Goal: Task Accomplishment & Management: Complete application form

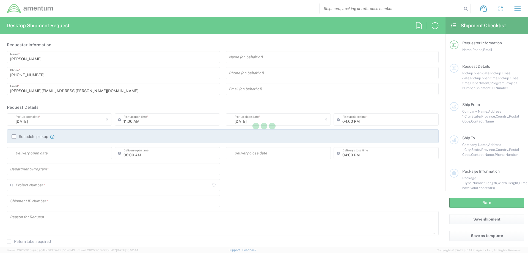
type input "[GEOGRAPHIC_DATA]"
type input "AUTEC"
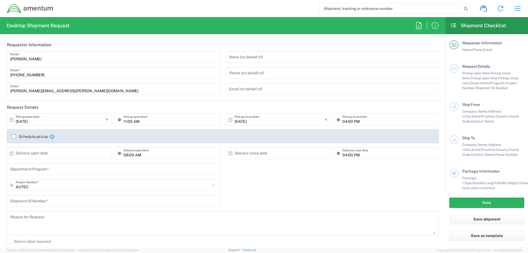
click at [269, 60] on input "text" at bounding box center [332, 57] width 206 height 10
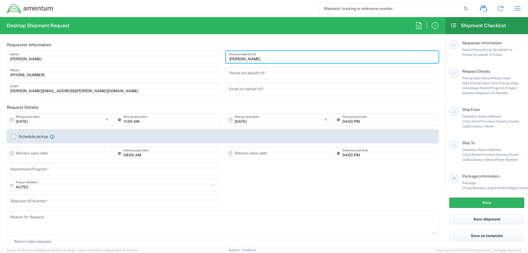
type input "[PERSON_NAME]"
click at [35, 120] on input "[DATE]" at bounding box center [61, 120] width 90 height 10
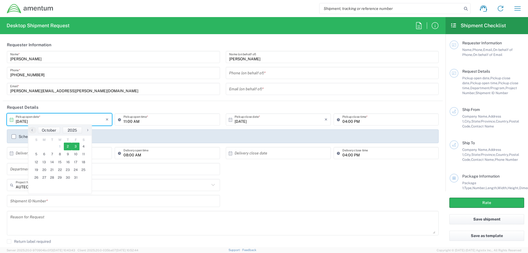
click at [76, 146] on span "3" at bounding box center [76, 146] width 8 height 8
type input "[DATE]"
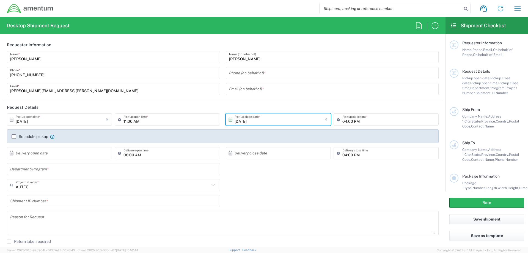
click at [134, 121] on input "11:00 AM" at bounding box center [169, 120] width 93 height 10
click at [129, 123] on input "11:00 AM" at bounding box center [169, 120] width 93 height 10
click at [125, 122] on input "11:00 AM" at bounding box center [169, 120] width 93 height 10
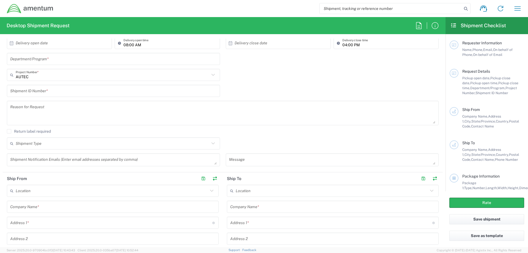
scroll to position [82, 0]
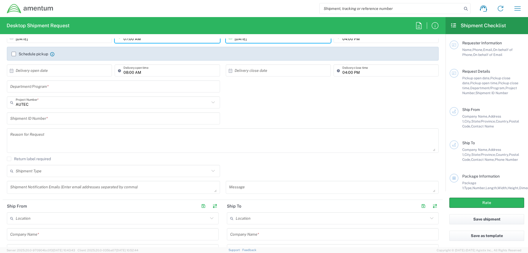
type input "07:00 AM"
click at [35, 89] on input "text" at bounding box center [113, 87] width 206 height 10
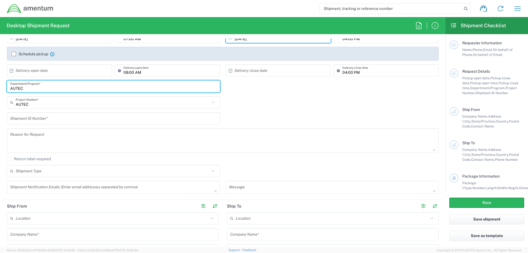
type input "AUTEC"
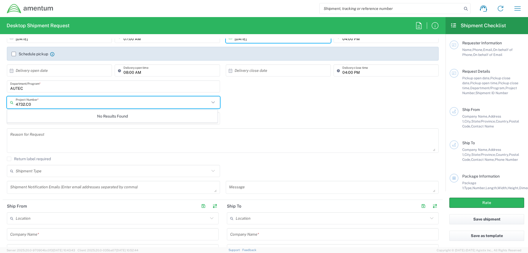
click at [212, 103] on icon at bounding box center [212, 102] width 7 height 7
click at [32, 105] on input "4732.C0" at bounding box center [113, 103] width 194 height 10
type input "4732.C0.03RA.16310400.815e0440"
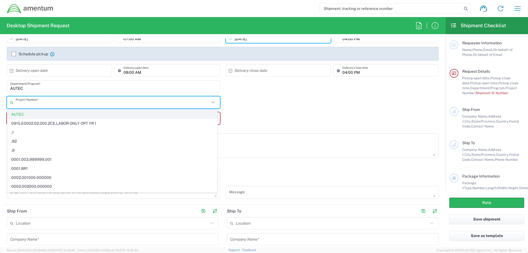
click at [24, 114] on span "AUTEC" at bounding box center [112, 114] width 210 height 9
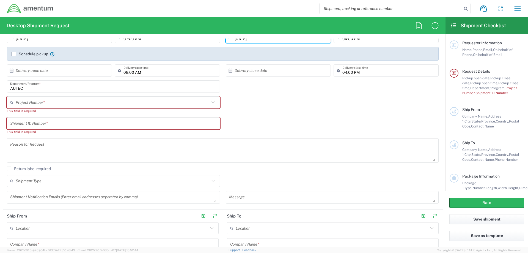
click at [24, 103] on input "text" at bounding box center [113, 103] width 194 height 10
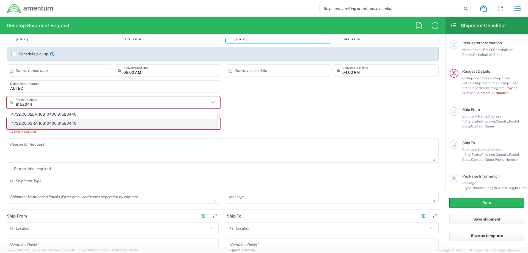
click at [39, 125] on span "4732.C0.03RA.16310400.815E0440" at bounding box center [112, 123] width 210 height 9
type input "4732.C0.03RA.16310400.815E0440"
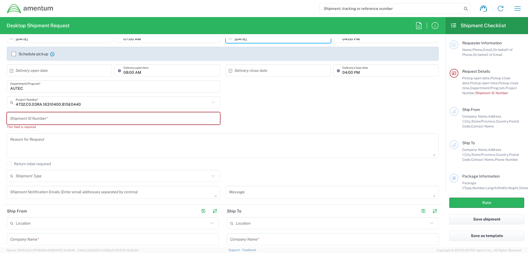
click at [42, 119] on input "text" at bounding box center [113, 119] width 206 height 10
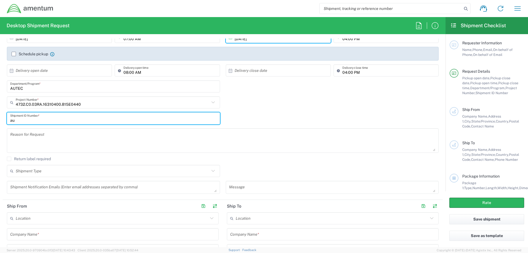
type input "a"
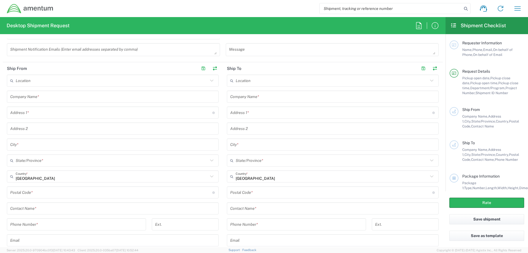
scroll to position [247, 0]
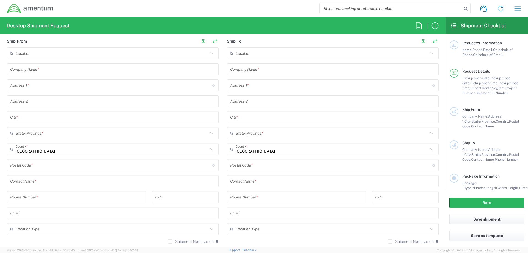
type input "AUT0010856"
click at [46, 181] on input "text" at bounding box center [112, 181] width 205 height 10
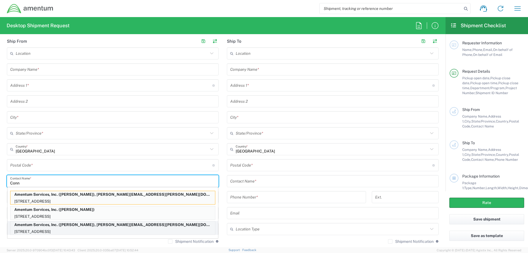
type input "Conn"
click at [59, 227] on p "Amentum Services, Inc. ([PERSON_NAME]), [PERSON_NAME][EMAIL_ADDRESS][PERSON_NAM…" at bounding box center [112, 224] width 205 height 7
type input "Amentum Services, Inc."
type input "[STREET_ADDRESS]"
type input "[GEOGRAPHIC_DATA]"
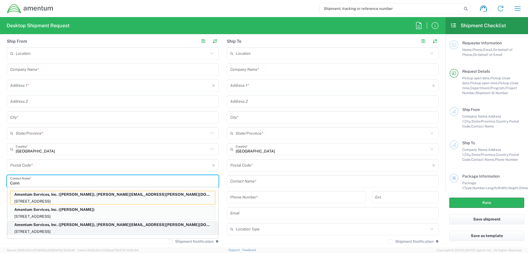
type input "[GEOGRAPHIC_DATA]"
type input "[US_STATE]"
type input "33406"
type input "[PERSON_NAME]"
type input "[PHONE_NUMBER]"
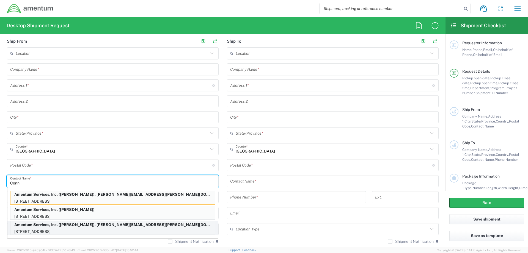
type input "[PERSON_NAME][EMAIL_ADDRESS][PERSON_NAME][DOMAIN_NAME]"
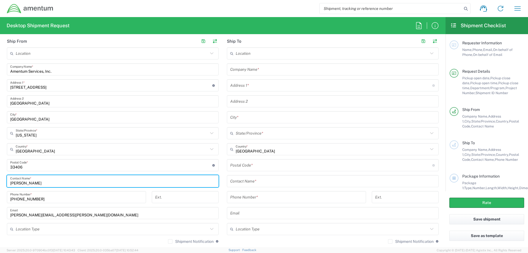
click at [70, 227] on input "text" at bounding box center [112, 229] width 192 height 10
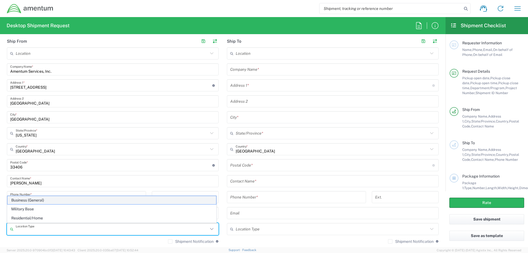
click at [30, 201] on span "Business (General)" at bounding box center [111, 200] width 209 height 9
type input "Business (General)"
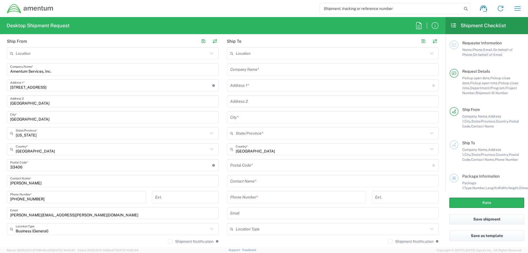
click at [267, 71] on input "text" at bounding box center [332, 70] width 205 height 10
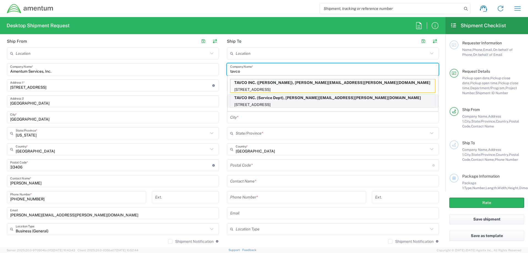
click at [276, 104] on p "[STREET_ADDRESS]" at bounding box center [332, 104] width 205 height 7
type input "TAVCO INC."
type input "999 [GEOGRAPHIC_DATA]"
type input "Camarillo"
type input "[US_STATE]"
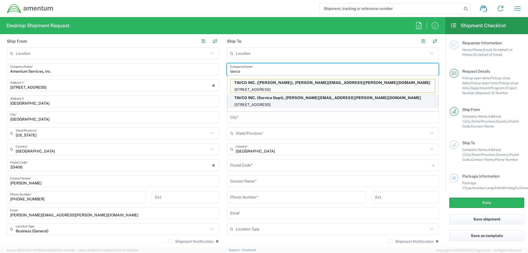
type input "93012"
type input "Service Dept"
type input "[PHONE_NUMBER]"
type input "[PERSON_NAME][EMAIL_ADDRESS][PERSON_NAME][DOMAIN_NAME]"
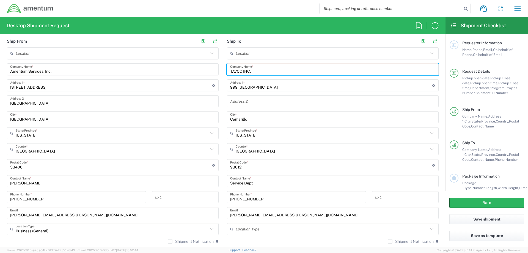
scroll to position [330, 0]
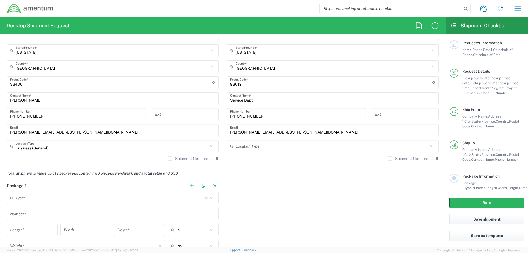
click at [266, 149] on input "text" at bounding box center [332, 146] width 192 height 10
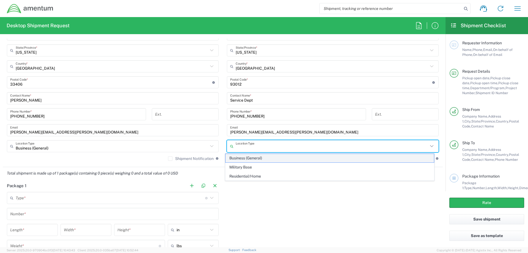
click at [265, 158] on span "Business (General)" at bounding box center [329, 158] width 209 height 9
type input "Business (General)"
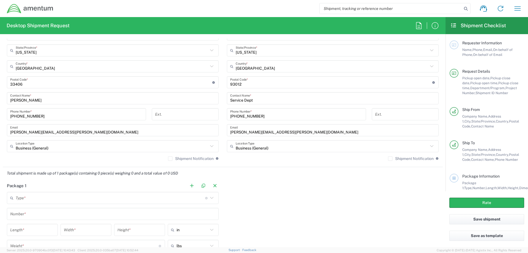
scroll to position [412, 0]
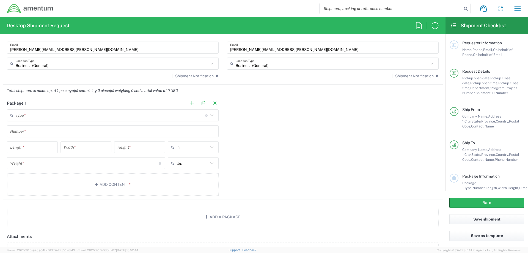
click at [40, 115] on input "text" at bounding box center [110, 116] width 189 height 10
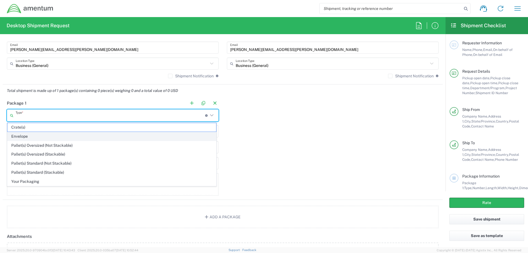
scroll to position [357, 0]
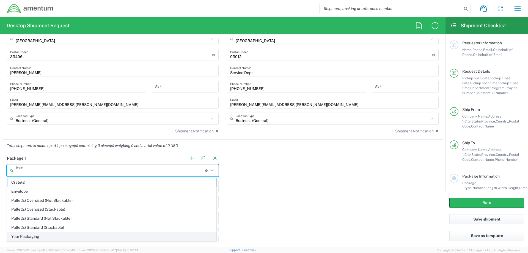
click at [41, 236] on span "Your Packaging" at bounding box center [111, 236] width 209 height 9
type input "Your Packaging"
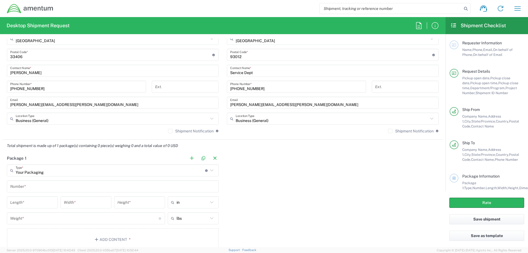
click at [38, 187] on input "text" at bounding box center [112, 186] width 205 height 10
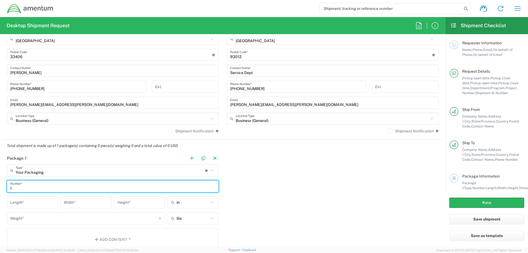
type input "1"
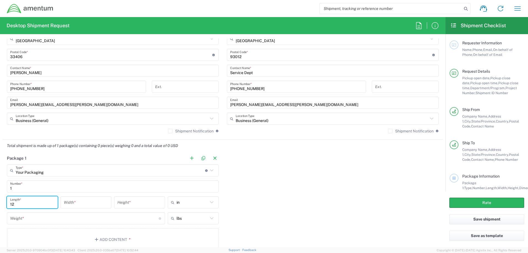
type input "12"
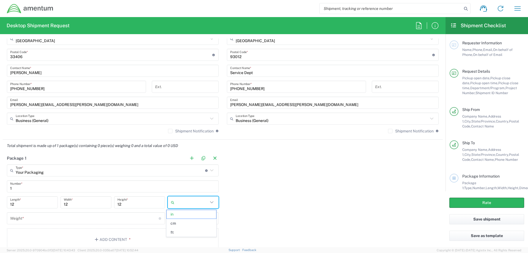
type input "in"
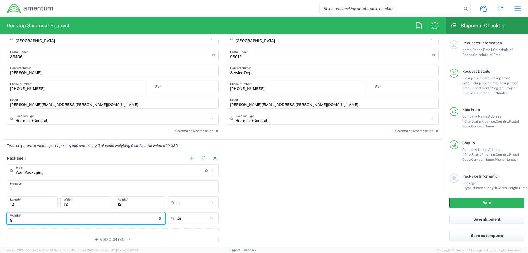
type input "9"
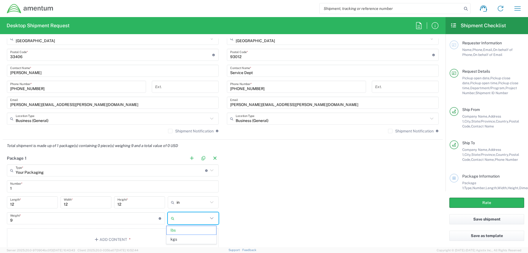
type input "lbs"
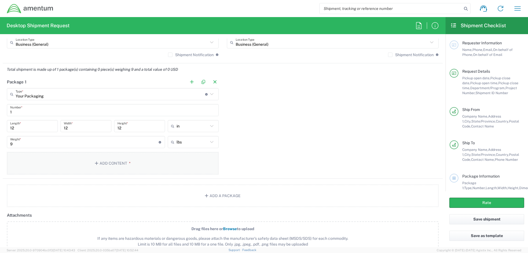
scroll to position [416, 0]
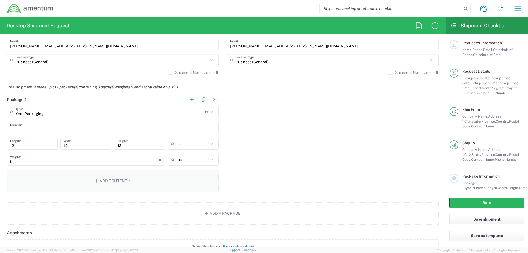
click at [98, 183] on button "Add Content *" at bounding box center [113, 180] width 212 height 23
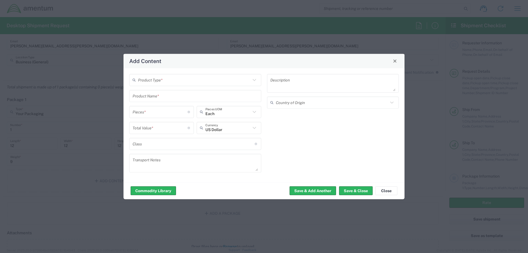
click at [165, 82] on input "text" at bounding box center [194, 80] width 113 height 10
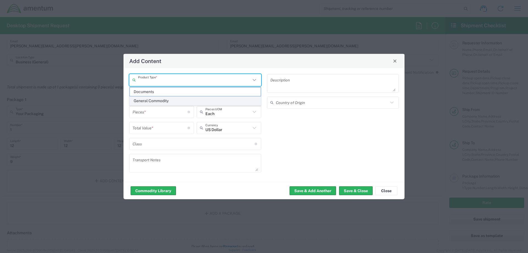
click at [166, 101] on span "General Commodity" at bounding box center [195, 100] width 131 height 9
type input "General Commodity"
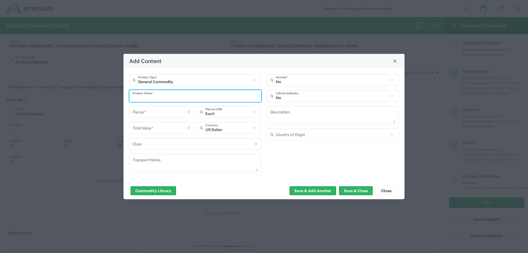
click at [167, 97] on input "text" at bounding box center [194, 96] width 125 height 10
type input "Blow Down Bottle"
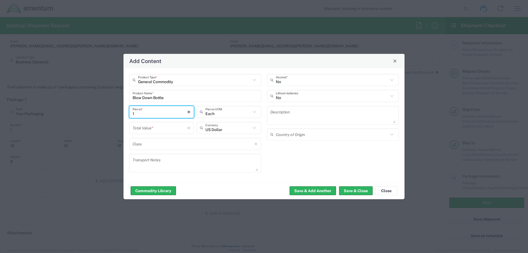
type input "1"
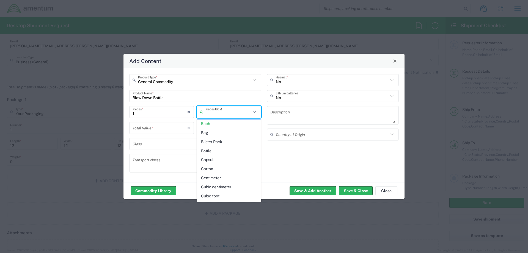
type input "Each"
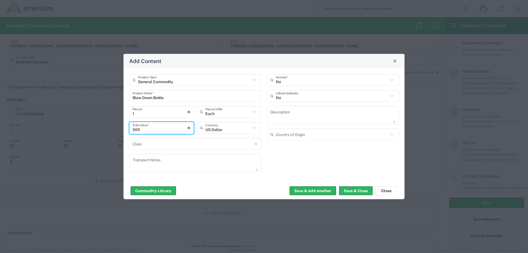
type input "500"
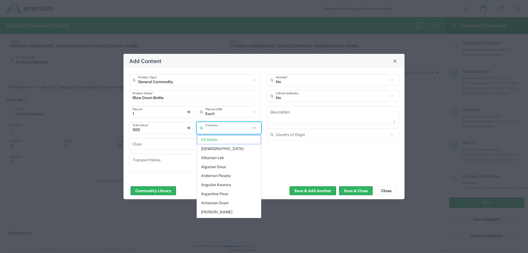
type input "US Dollar"
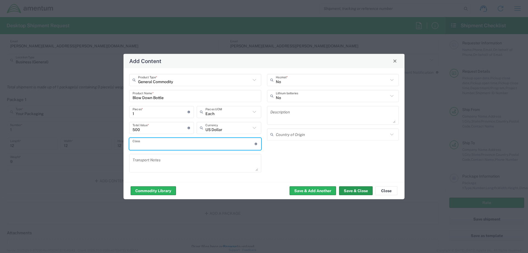
click at [360, 192] on button "Save & Close" at bounding box center [356, 190] width 34 height 9
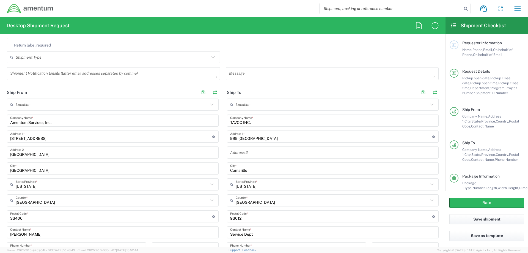
scroll to position [141, 0]
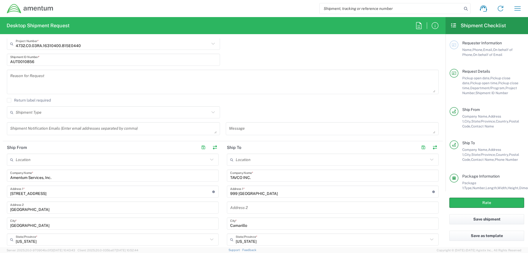
click at [117, 113] on input "text" at bounding box center [113, 112] width 194 height 10
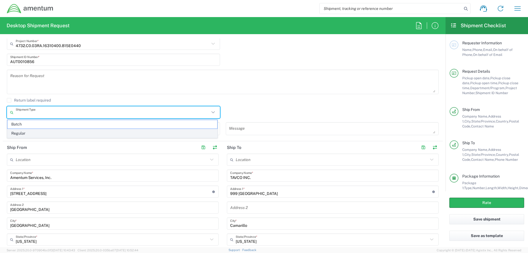
click at [28, 132] on span "Regular" at bounding box center [112, 133] width 210 height 9
type input "Regular"
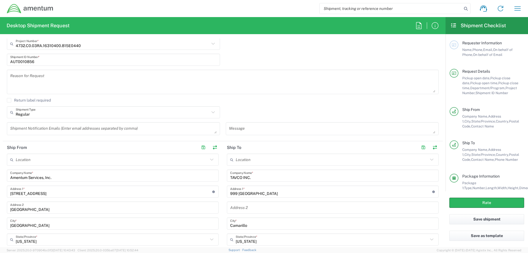
scroll to position [114, 0]
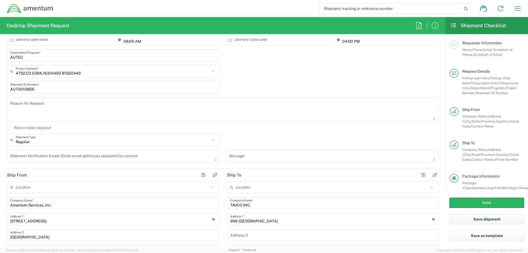
click at [39, 113] on textarea at bounding box center [222, 109] width 425 height 21
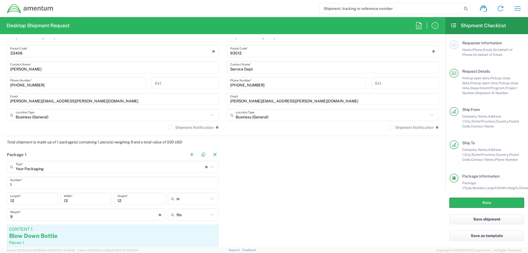
scroll to position [443, 0]
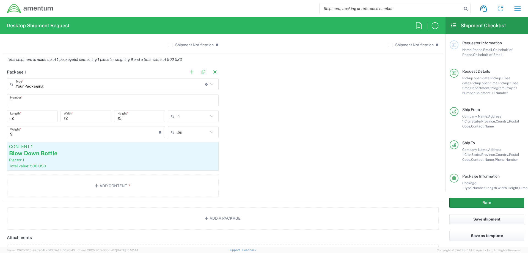
type textarea "Send to vendor for recert"
click at [489, 200] on button "Rate" at bounding box center [486, 202] width 75 height 10
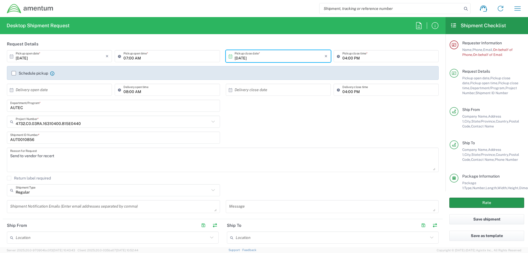
scroll to position [0, 0]
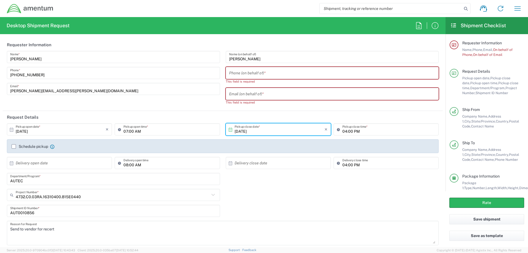
click at [244, 76] on input "tel" at bounding box center [332, 73] width 206 height 10
